Goal: Task Accomplishment & Management: Use online tool/utility

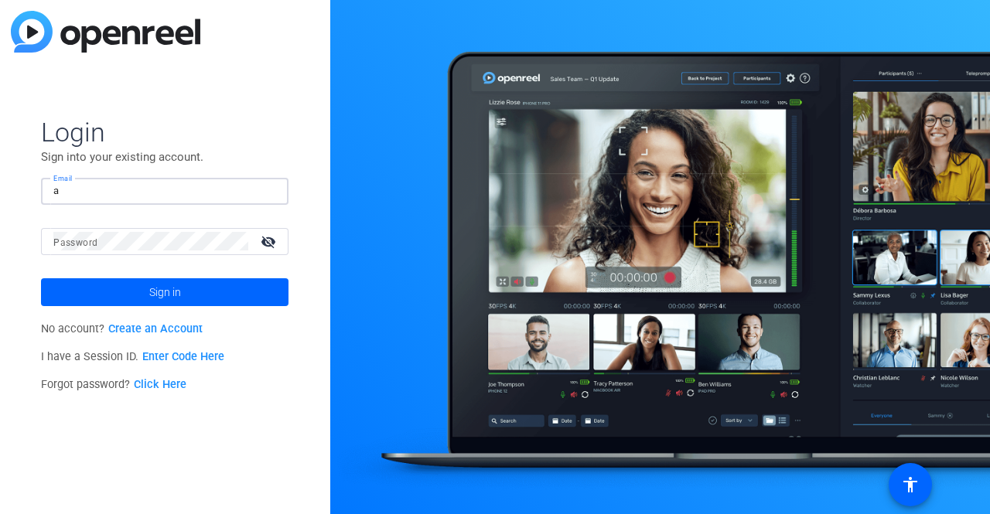
click at [65, 198] on input "a" at bounding box center [164, 191] width 223 height 19
click at [65, 193] on input "a" at bounding box center [164, 191] width 223 height 19
click at [67, 191] on input "a" at bounding box center [164, 191] width 223 height 19
type input "a"
click at [70, 189] on input "a" at bounding box center [164, 191] width 223 height 19
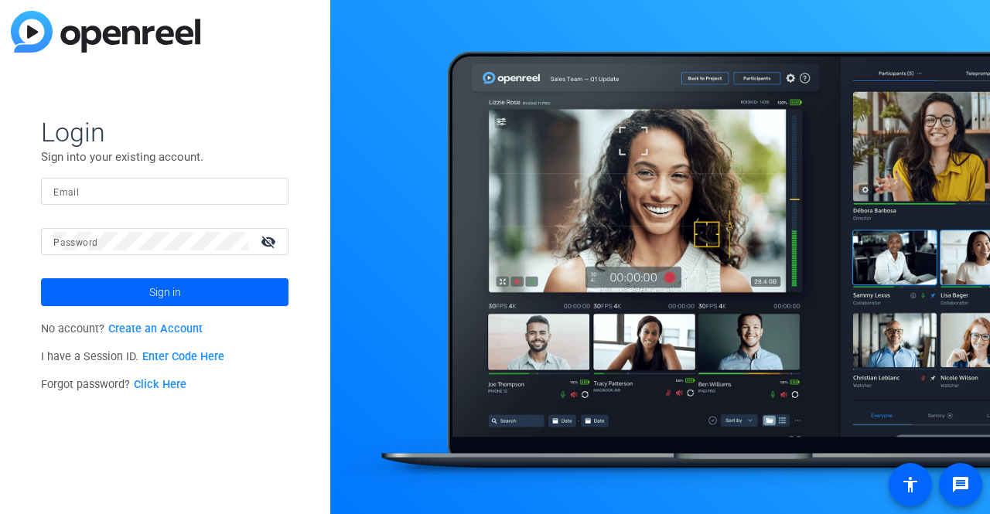
click at [82, 190] on input "Email" at bounding box center [164, 191] width 223 height 19
type input "a"
type input "[EMAIL_ADDRESS][DOMAIN_NAME]"
click at [81, 238] on mat-label "Password" at bounding box center [75, 242] width 44 height 11
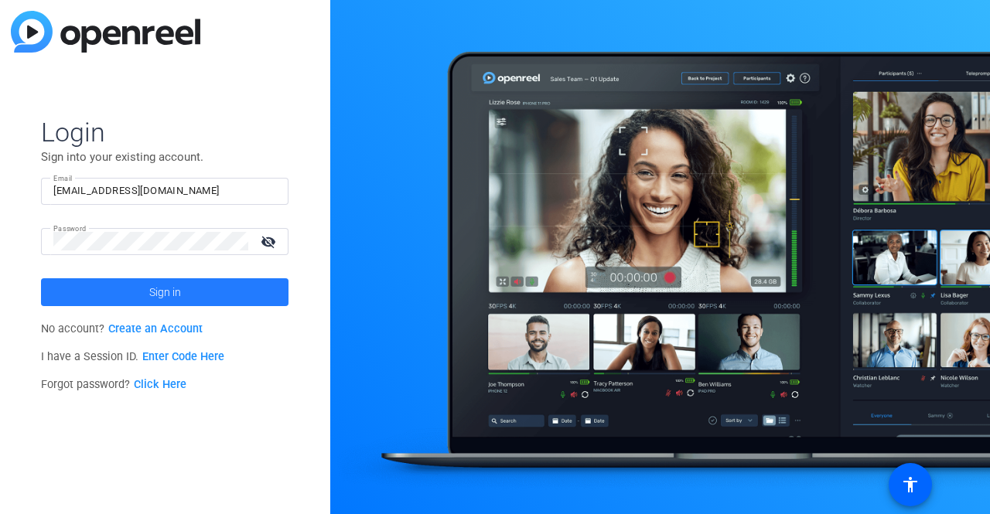
click at [154, 281] on span "Sign in" at bounding box center [165, 292] width 32 height 39
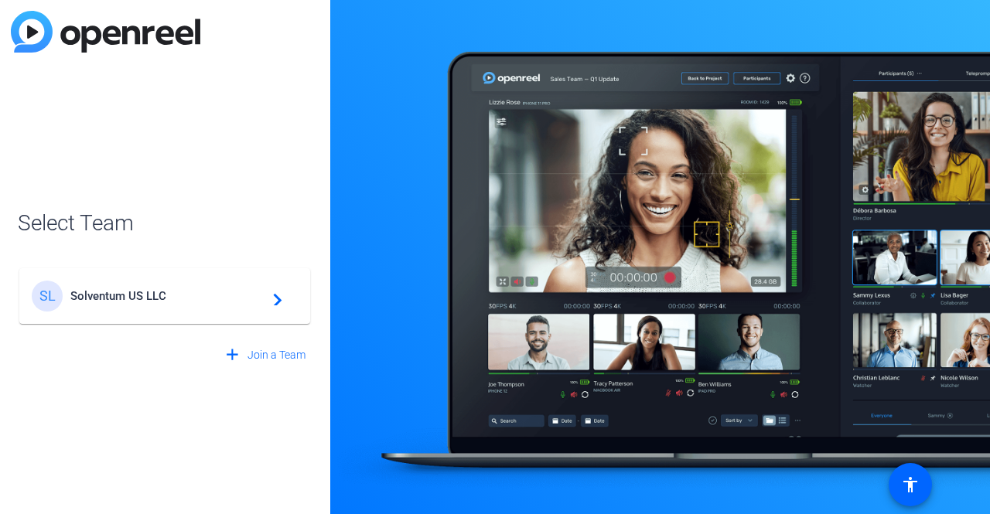
click at [279, 295] on mat-icon "navigate_next" at bounding box center [273, 296] width 19 height 19
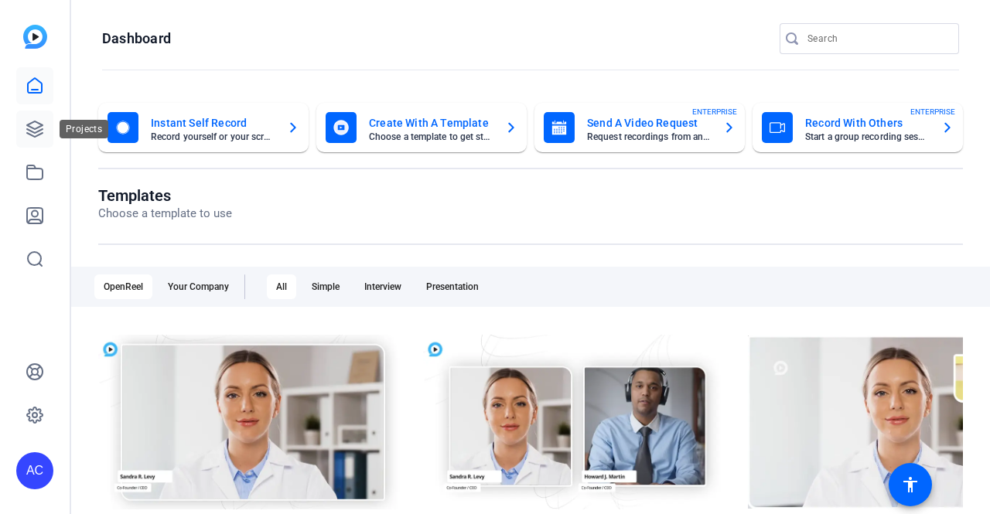
click at [29, 128] on icon at bounding box center [35, 129] width 19 height 19
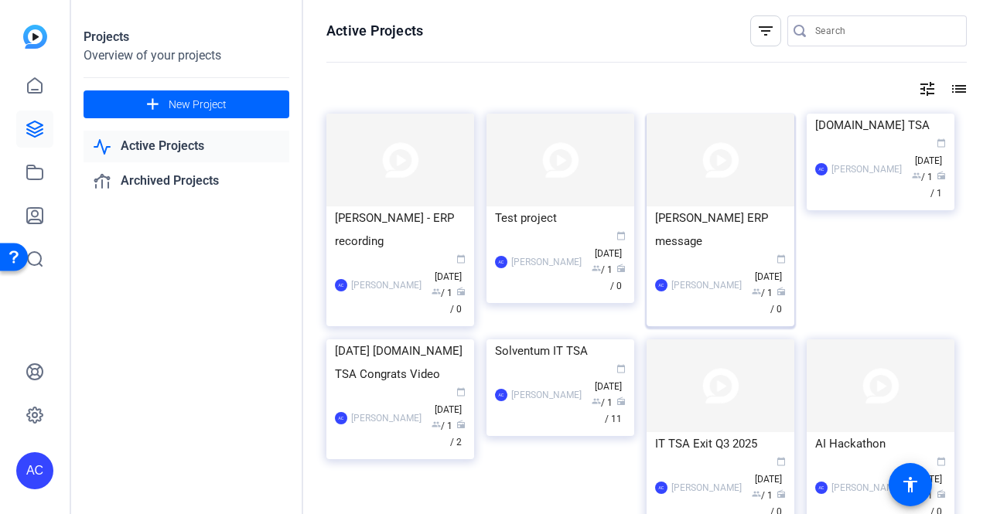
click at [716, 224] on div "[PERSON_NAME] ERP message" at bounding box center [720, 230] width 131 height 46
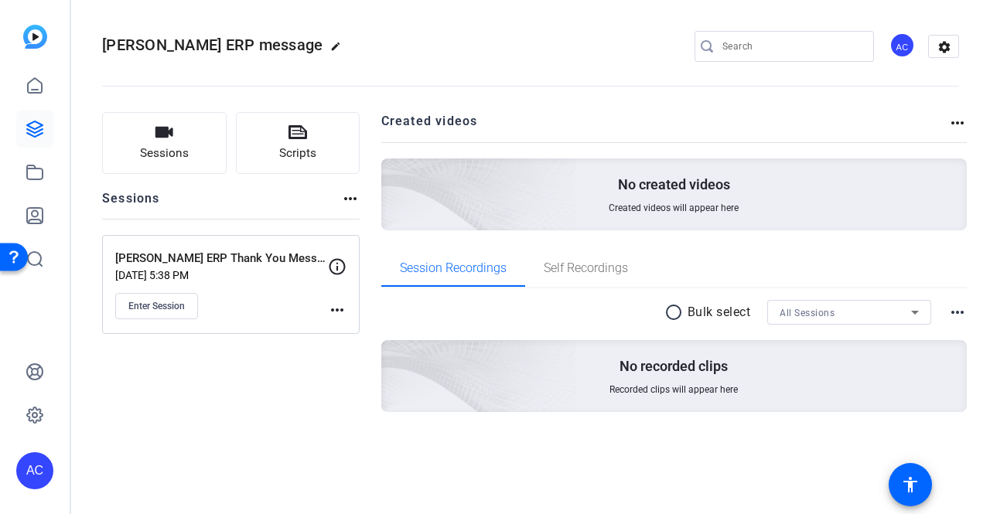
click at [344, 306] on mat-icon "more_horiz" at bounding box center [337, 310] width 19 height 19
click at [364, 352] on span "Archive Session" at bounding box center [375, 351] width 70 height 19
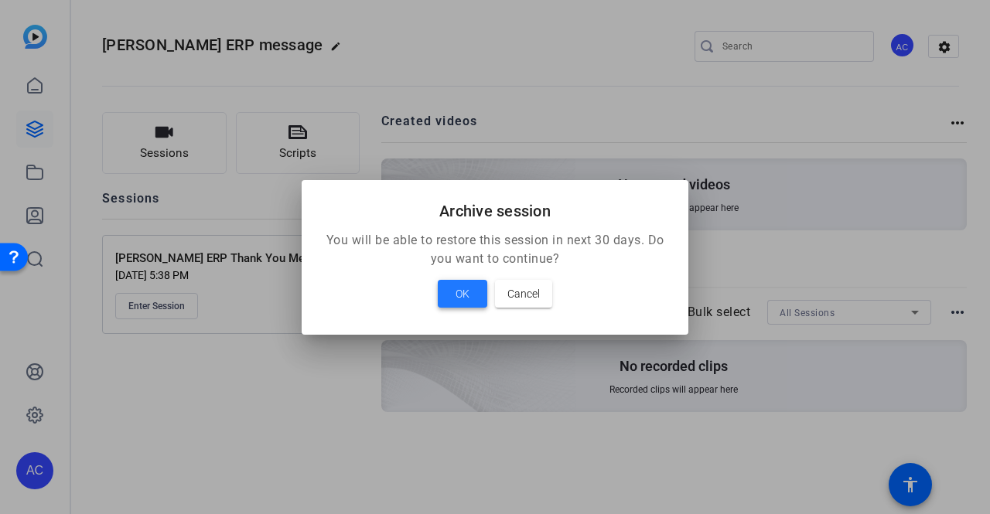
click at [478, 293] on span at bounding box center [463, 293] width 50 height 37
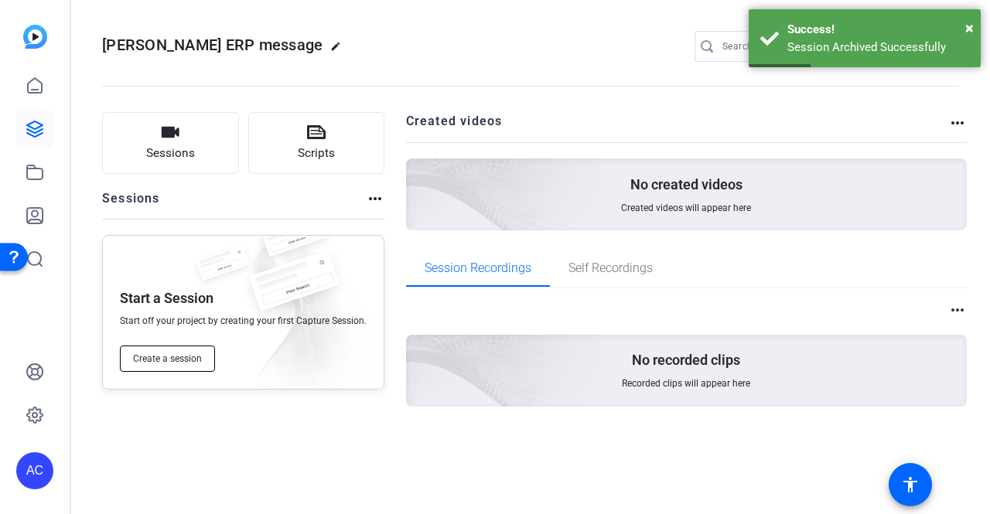
click at [183, 358] on span "Create a session" at bounding box center [167, 359] width 69 height 12
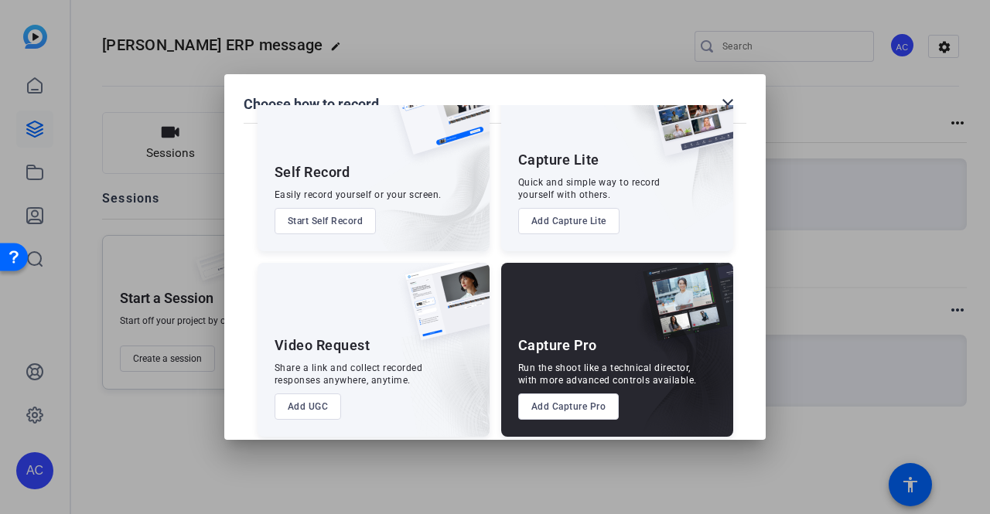
scroll to position [71, 0]
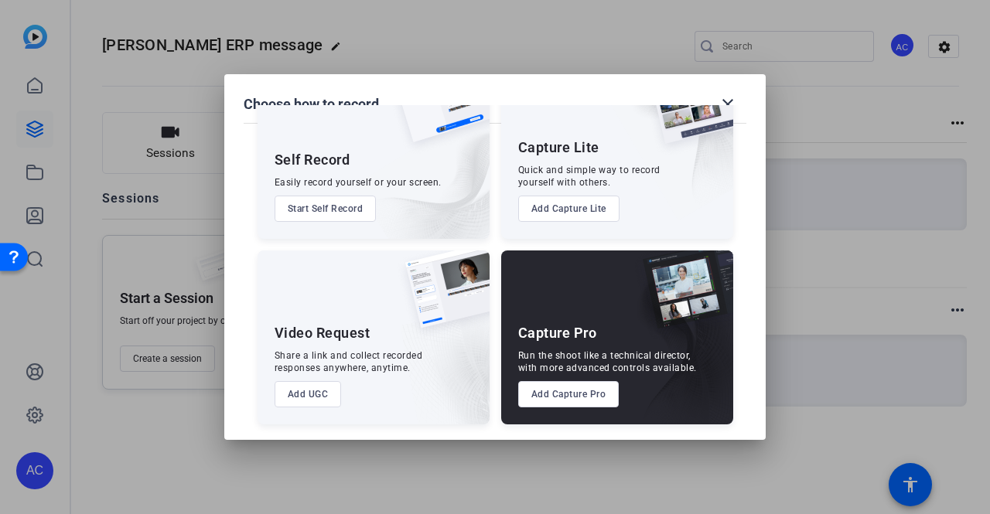
click at [306, 398] on button "Add UGC" at bounding box center [308, 394] width 67 height 26
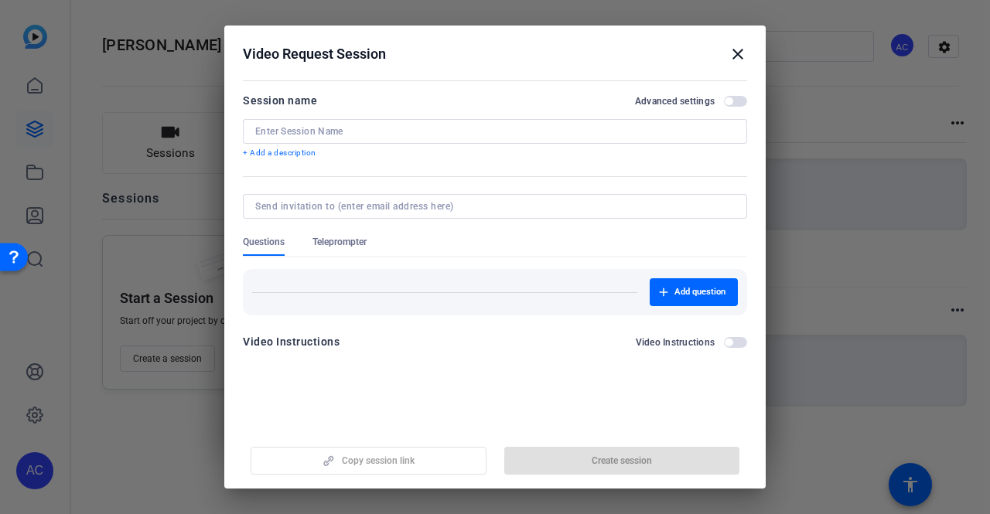
click at [371, 131] on input at bounding box center [495, 131] width 480 height 12
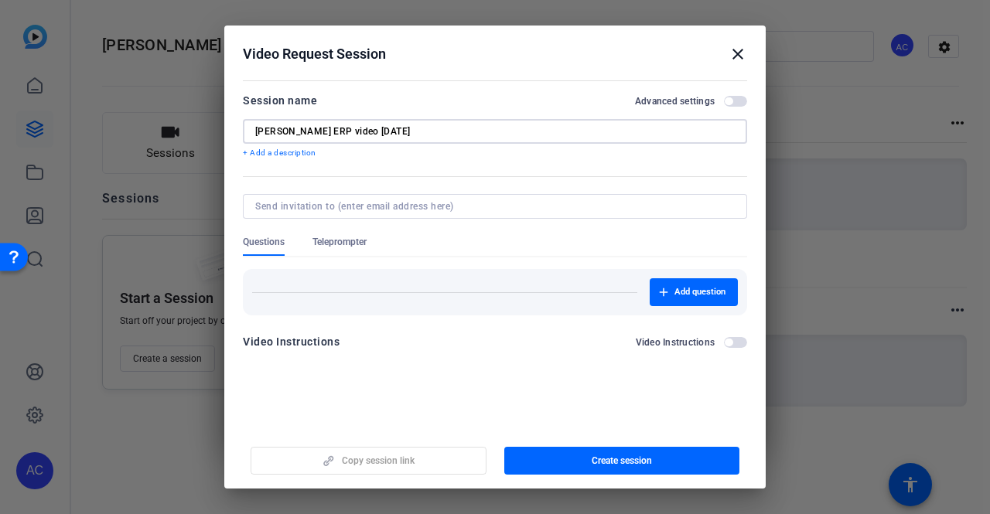
type input "[PERSON_NAME] ERP video [DATE]"
click at [368, 212] on input at bounding box center [491, 206] width 473 height 12
type input "p"
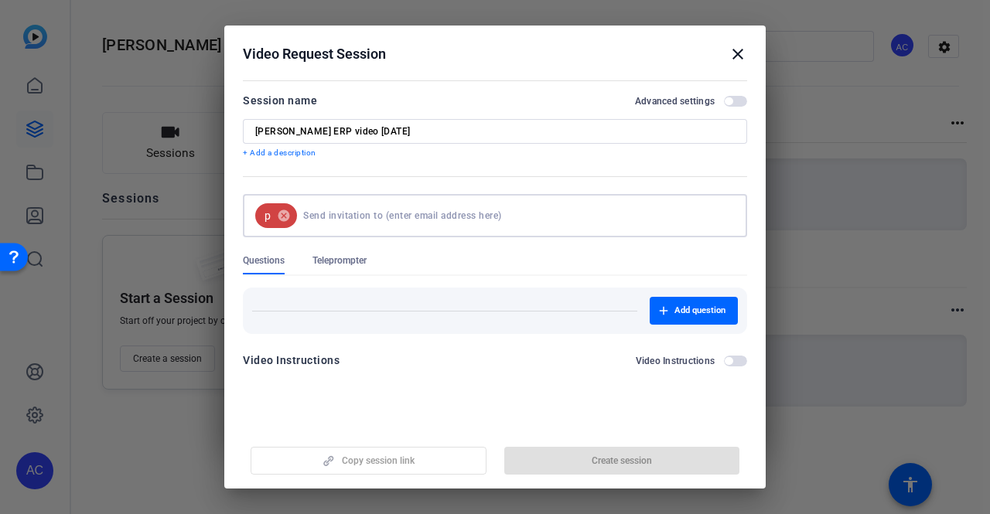
click at [357, 220] on input at bounding box center [515, 215] width 425 height 31
paste input "[EMAIL_ADDRESS][DOMAIN_NAME]"
type input "[EMAIL_ADDRESS][DOMAIN_NAME]"
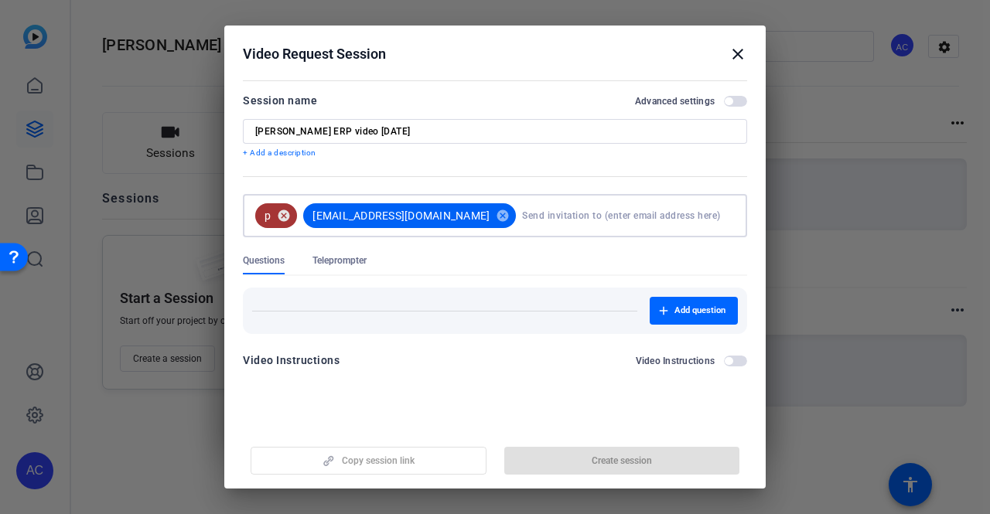
click at [286, 220] on mat-icon "cancel" at bounding box center [284, 216] width 26 height 14
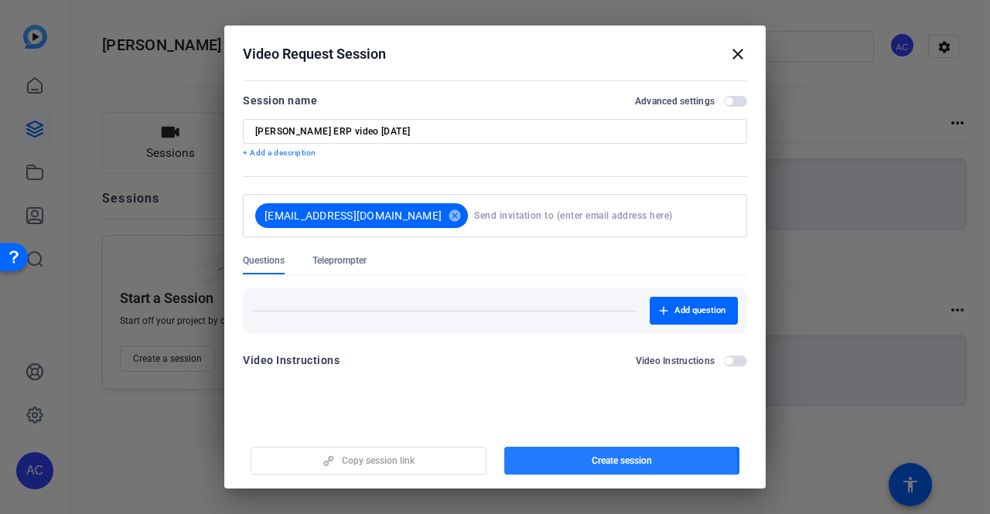
click at [592, 465] on span "Create session" at bounding box center [622, 461] width 60 height 12
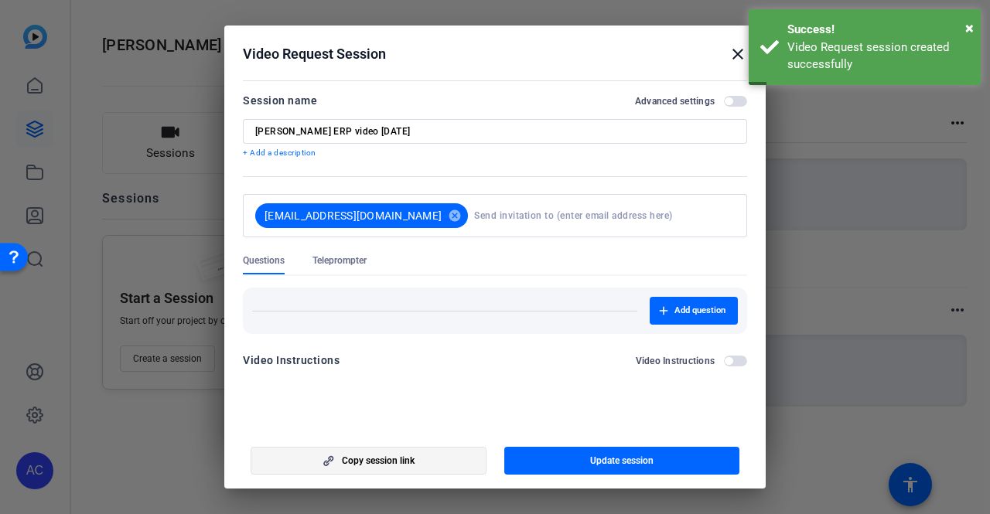
click at [351, 466] on span "Copy session link" at bounding box center [378, 461] width 73 height 12
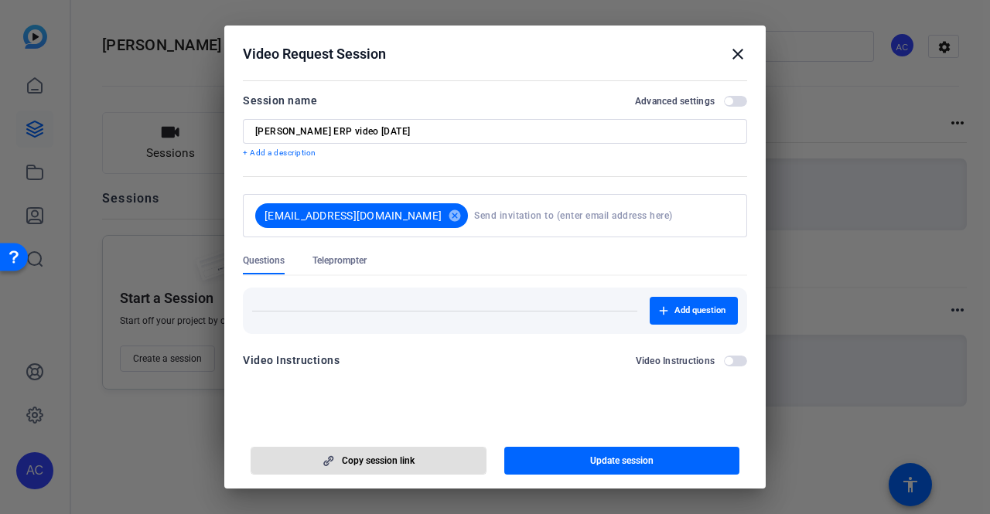
click at [733, 56] on mat-icon "close" at bounding box center [738, 54] width 19 height 19
